Goal: Information Seeking & Learning: Check status

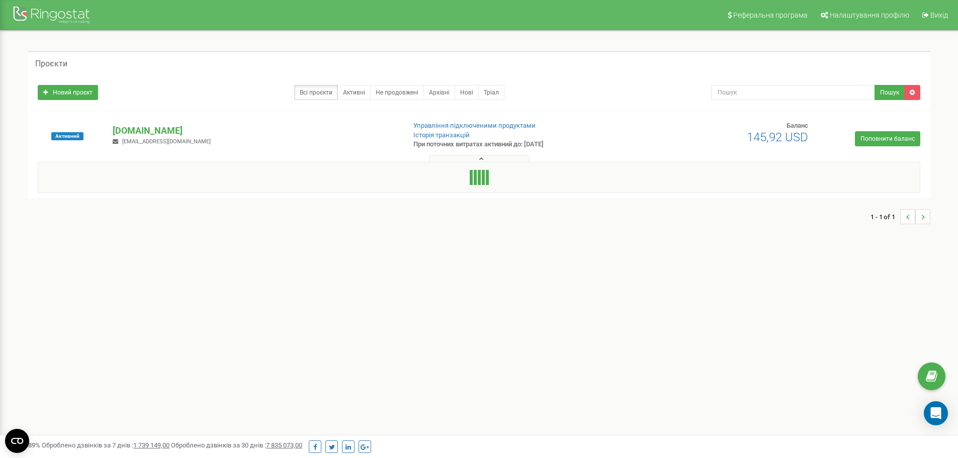
drag, startPoint x: 462, startPoint y: 176, endPoint x: 428, endPoint y: 178, distance: 34.7
click at [428, 178] on div at bounding box center [479, 177] width 882 height 31
click at [485, 162] on div "Проєкти Новий проєкт Всі проєкти Активні Не продовжені Архівні [GEOGRAPHIC_DATA…" at bounding box center [478, 124] width 917 height 147
click at [478, 154] on div at bounding box center [478, 156] width 897 height 10
click at [478, 159] on button at bounding box center [479, 159] width 101 height 8
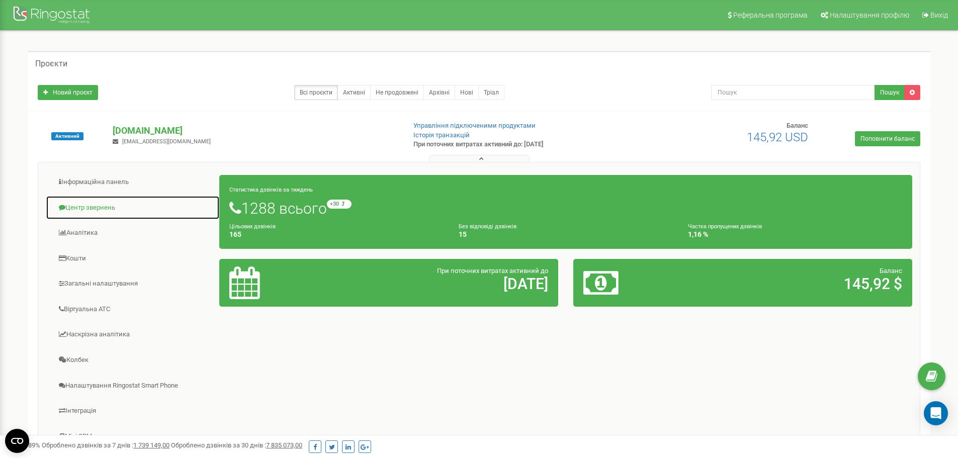
click at [122, 210] on link "Центр звернень" at bounding box center [133, 208] width 174 height 25
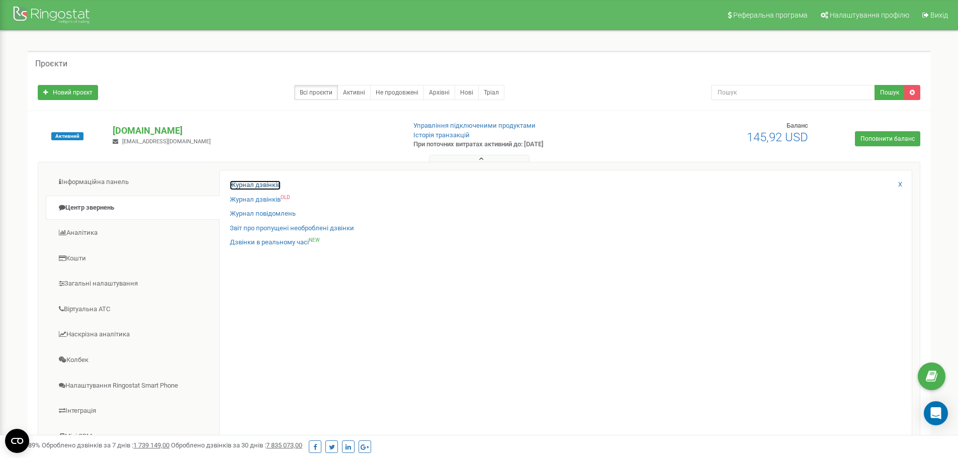
click at [246, 182] on link "Журнал дзвінків" at bounding box center [255, 185] width 51 height 10
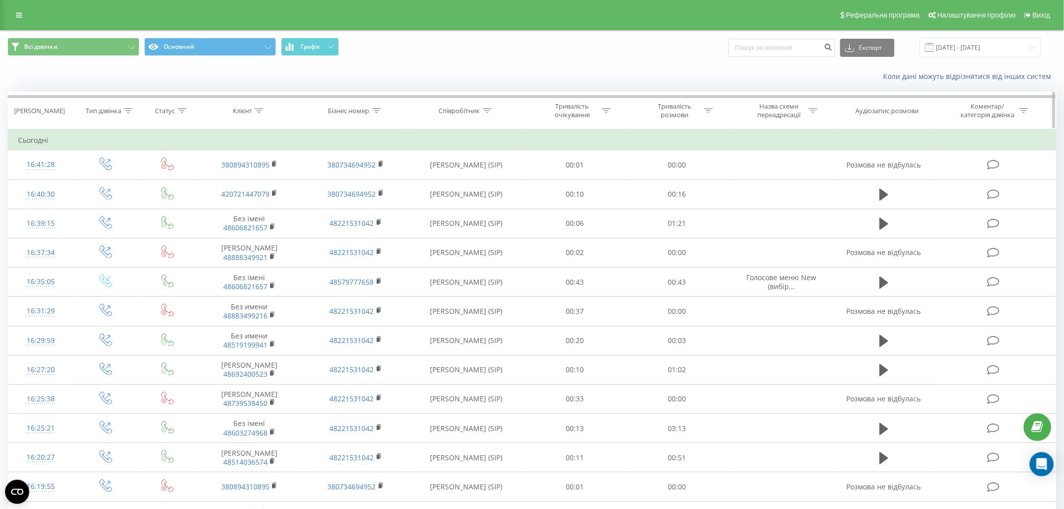
click at [258, 111] on icon at bounding box center [258, 110] width 9 height 5
click at [807, 44] on input at bounding box center [781, 48] width 107 height 18
paste input "+48 791 706 547"
click at [746, 47] on input "+48 791 706 547" at bounding box center [781, 48] width 107 height 18
type input "48 791 706 547"
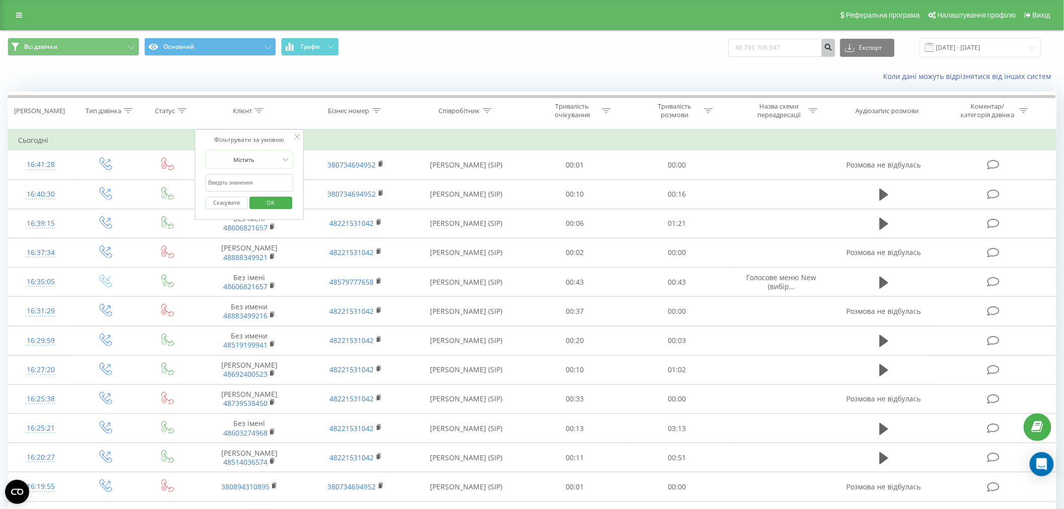
click at [832, 44] on icon "submit" at bounding box center [828, 46] width 9 height 6
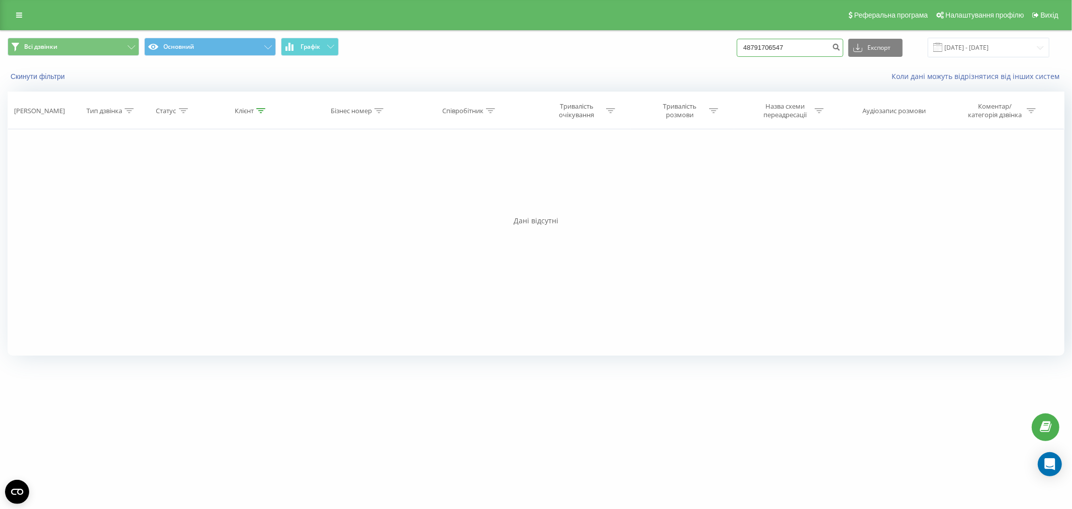
click at [771, 46] on input "48791706547" at bounding box center [790, 48] width 107 height 18
click at [800, 46] on input "48791706547" at bounding box center [790, 48] width 107 height 18
click at [839, 44] on icon "submit" at bounding box center [836, 46] width 9 height 6
click at [331, 50] on button "Графік" at bounding box center [310, 47] width 58 height 18
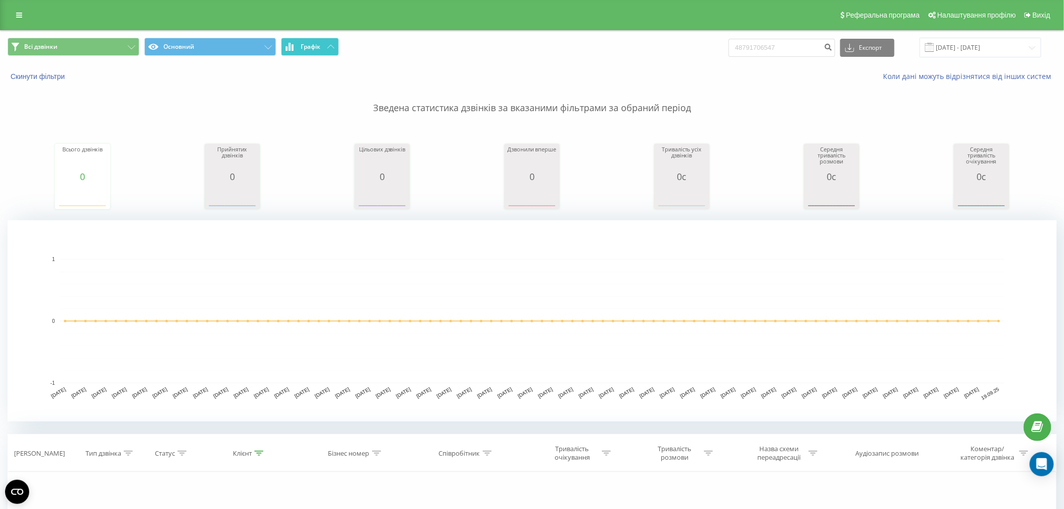
click at [331, 50] on button "Графік" at bounding box center [310, 47] width 58 height 18
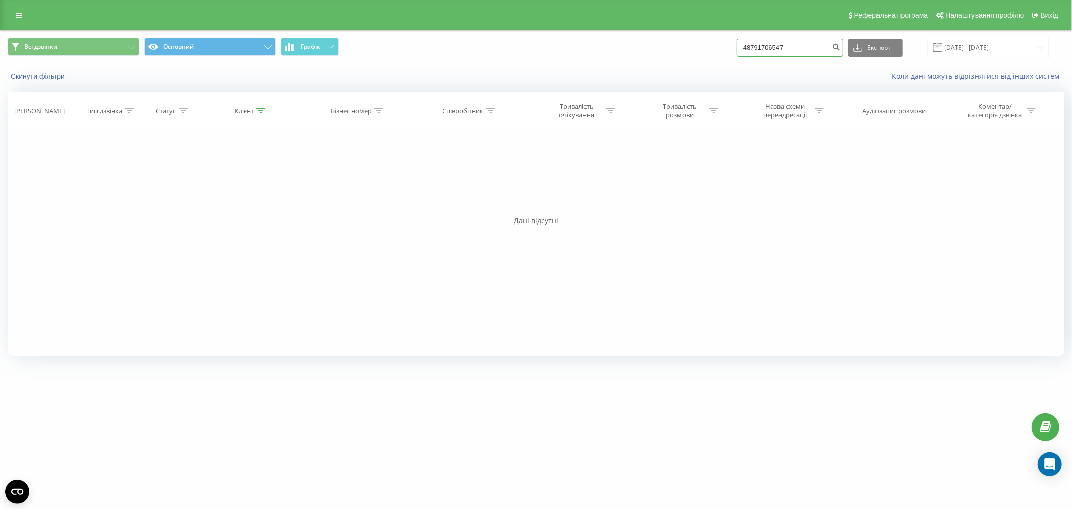
click at [806, 43] on input "48791706547" at bounding box center [790, 48] width 107 height 18
click at [1016, 43] on input "[DATE] - [DATE]" at bounding box center [989, 48] width 122 height 20
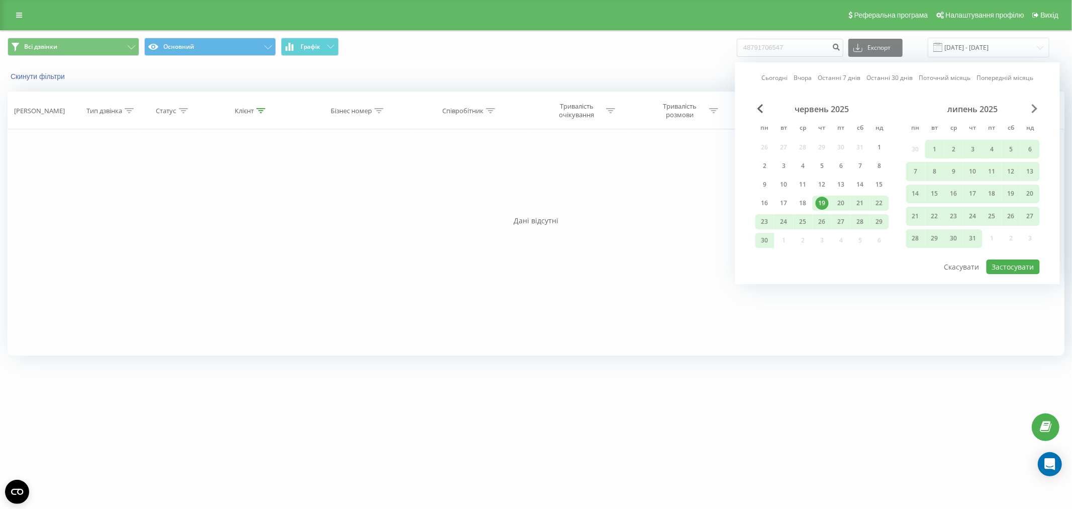
click at [1037, 108] on span "Next Month" at bounding box center [1035, 108] width 6 height 9
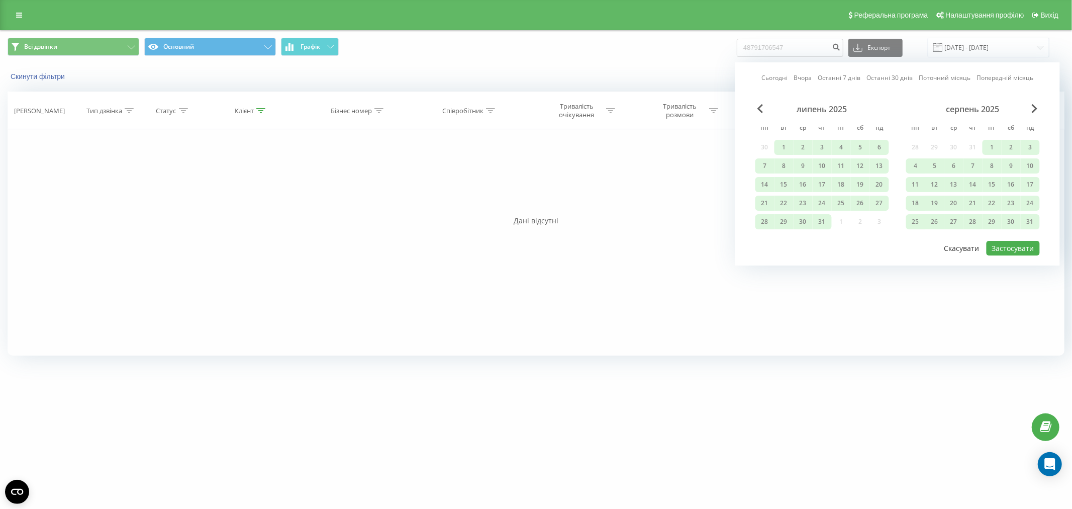
click at [963, 252] on button "Скасувати" at bounding box center [961, 248] width 46 height 15
